Goal: Task Accomplishment & Management: Manage account settings

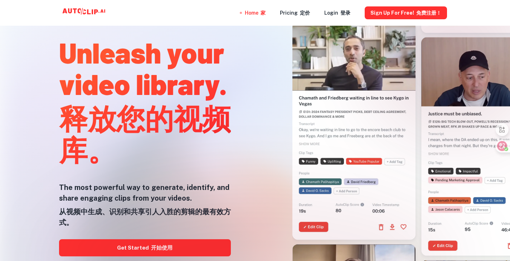
click at [188, 250] on div at bounding box center [255, 261] width 408 height 143
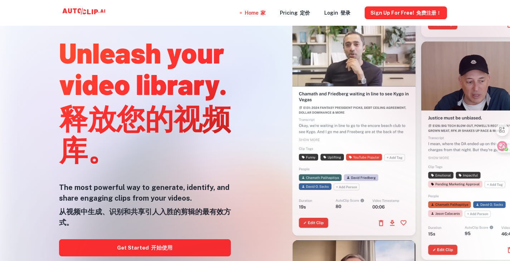
click at [178, 253] on div at bounding box center [255, 261] width 408 height 143
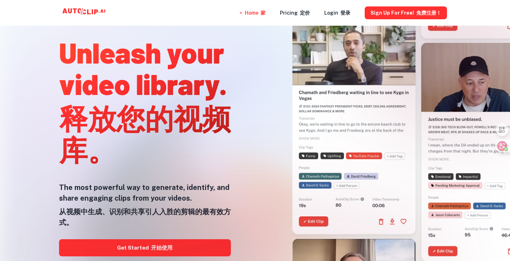
click at [173, 250] on div at bounding box center [255, 261] width 408 height 143
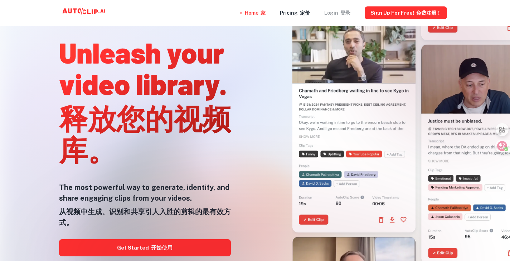
click at [348, 12] on font "登录" at bounding box center [345, 13] width 10 height 6
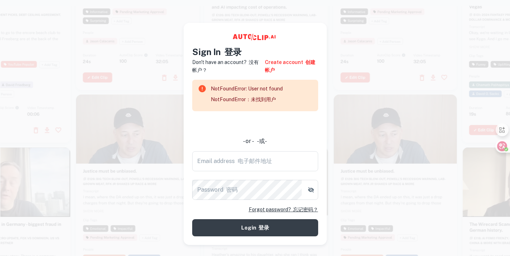
click at [271, 94] on div "NotFoundError: User not found NotFoundError：未找到用户" at bounding box center [247, 95] width 72 height 27
